Goal: Check status

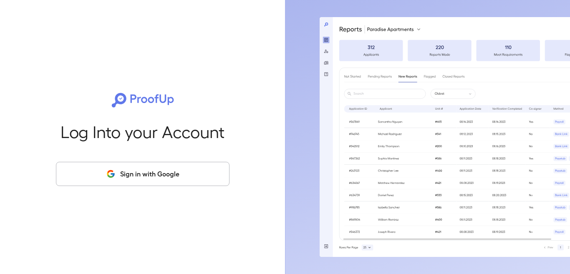
click at [153, 176] on button "Sign in with Google" at bounding box center [143, 174] width 174 height 24
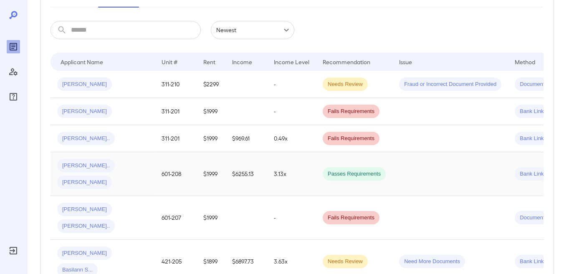
scroll to position [116, 0]
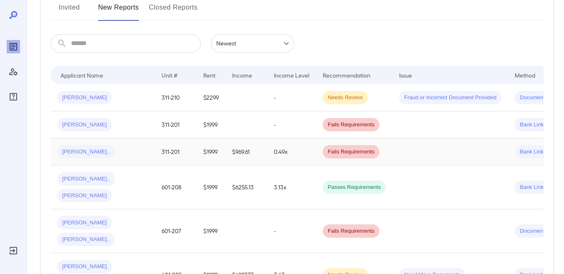
click at [294, 139] on td "0.49x" at bounding box center [291, 152] width 49 height 27
